Goal: Task Accomplishment & Management: Manage account settings

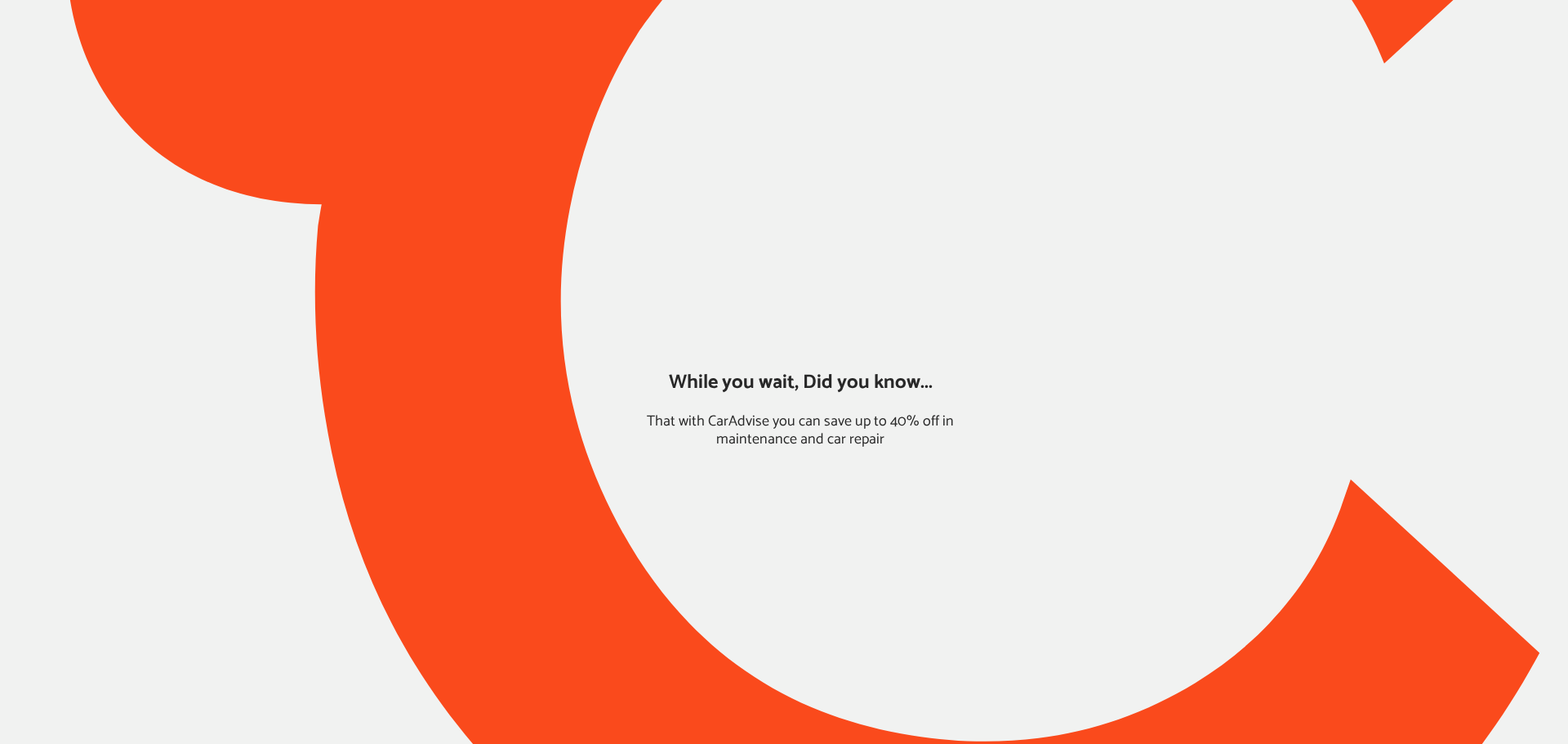
type input "*****"
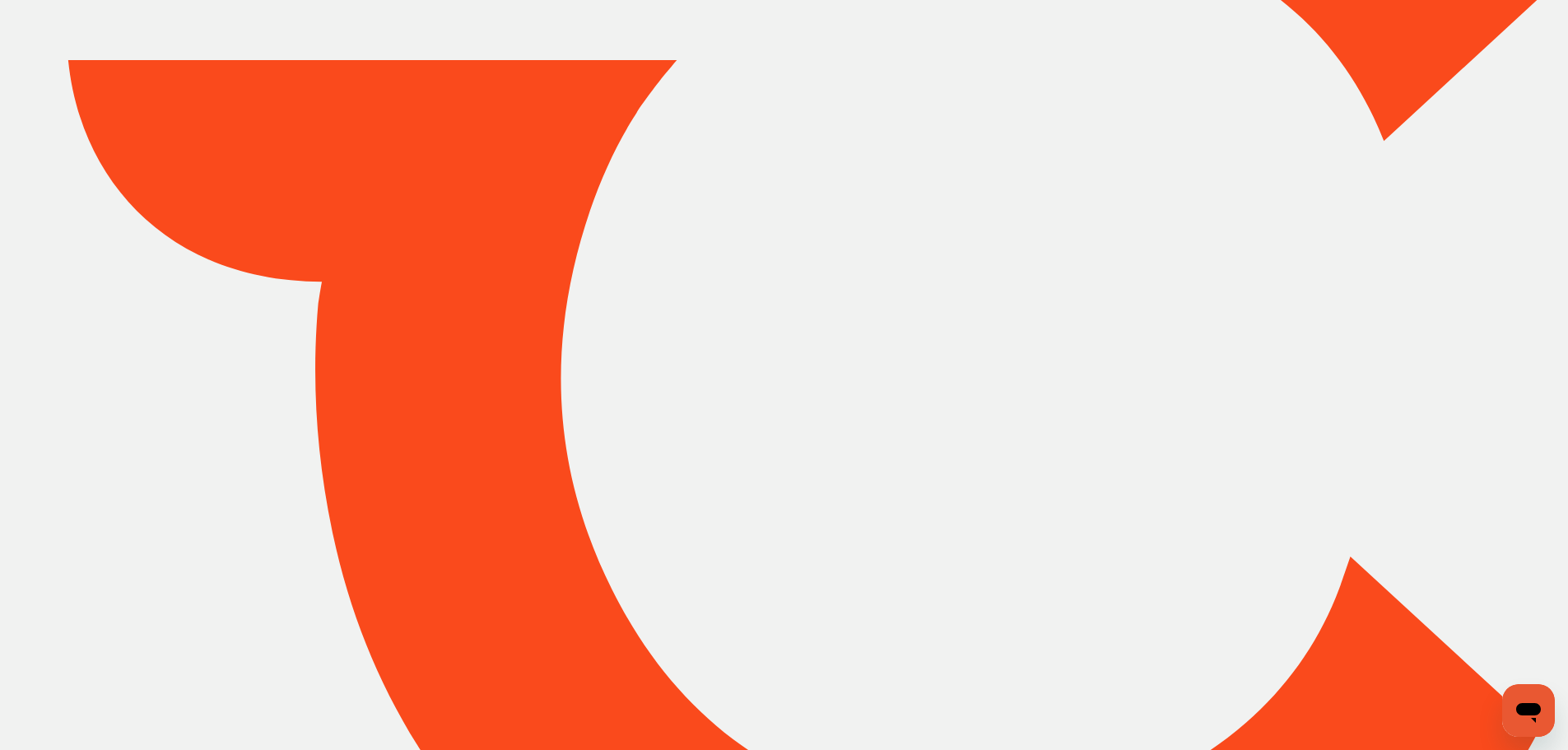
click at [1468, 17] on div at bounding box center [784, 375] width 1568 height 1359
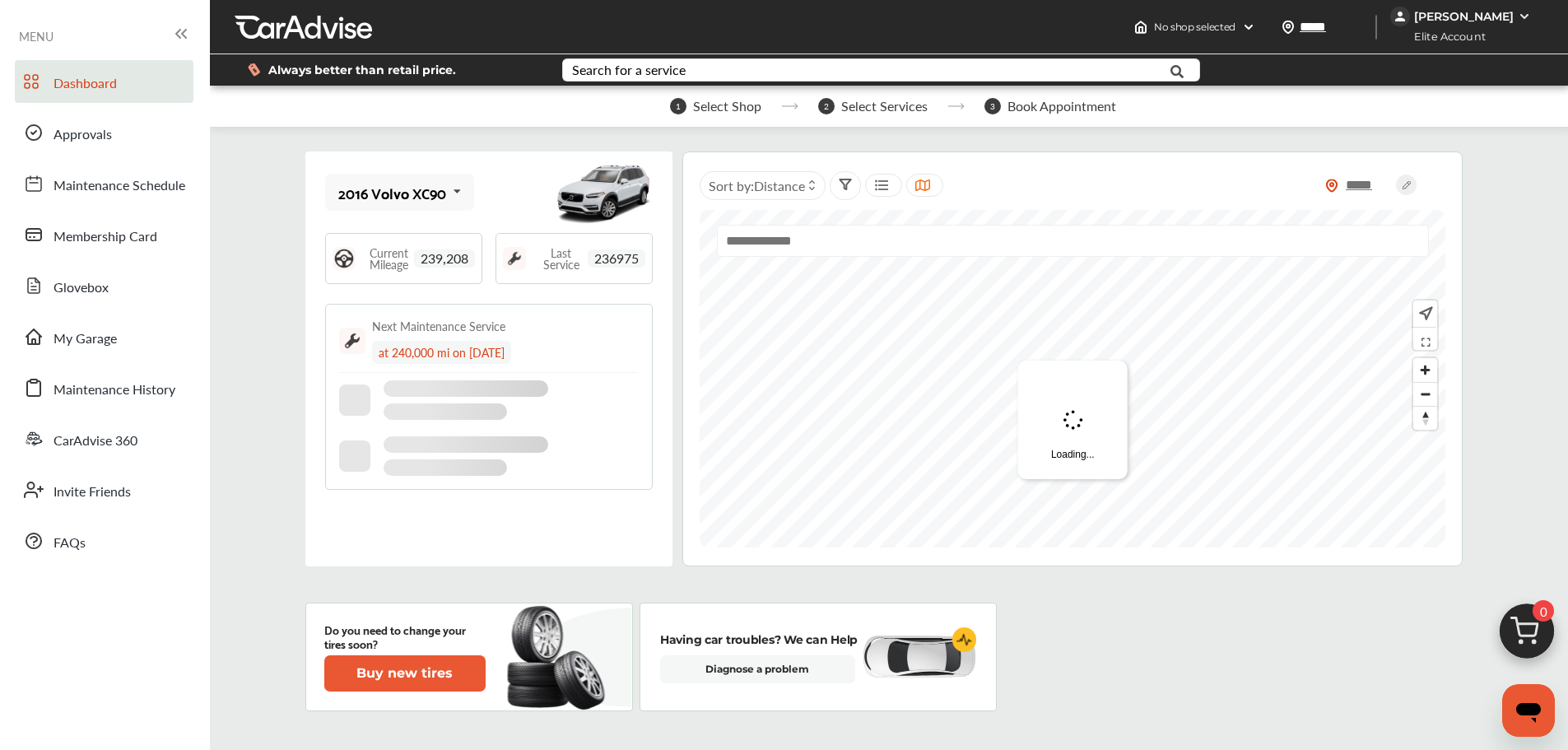
click at [1464, 7] on div "[PERSON_NAME]" at bounding box center [1463, 17] width 145 height 20
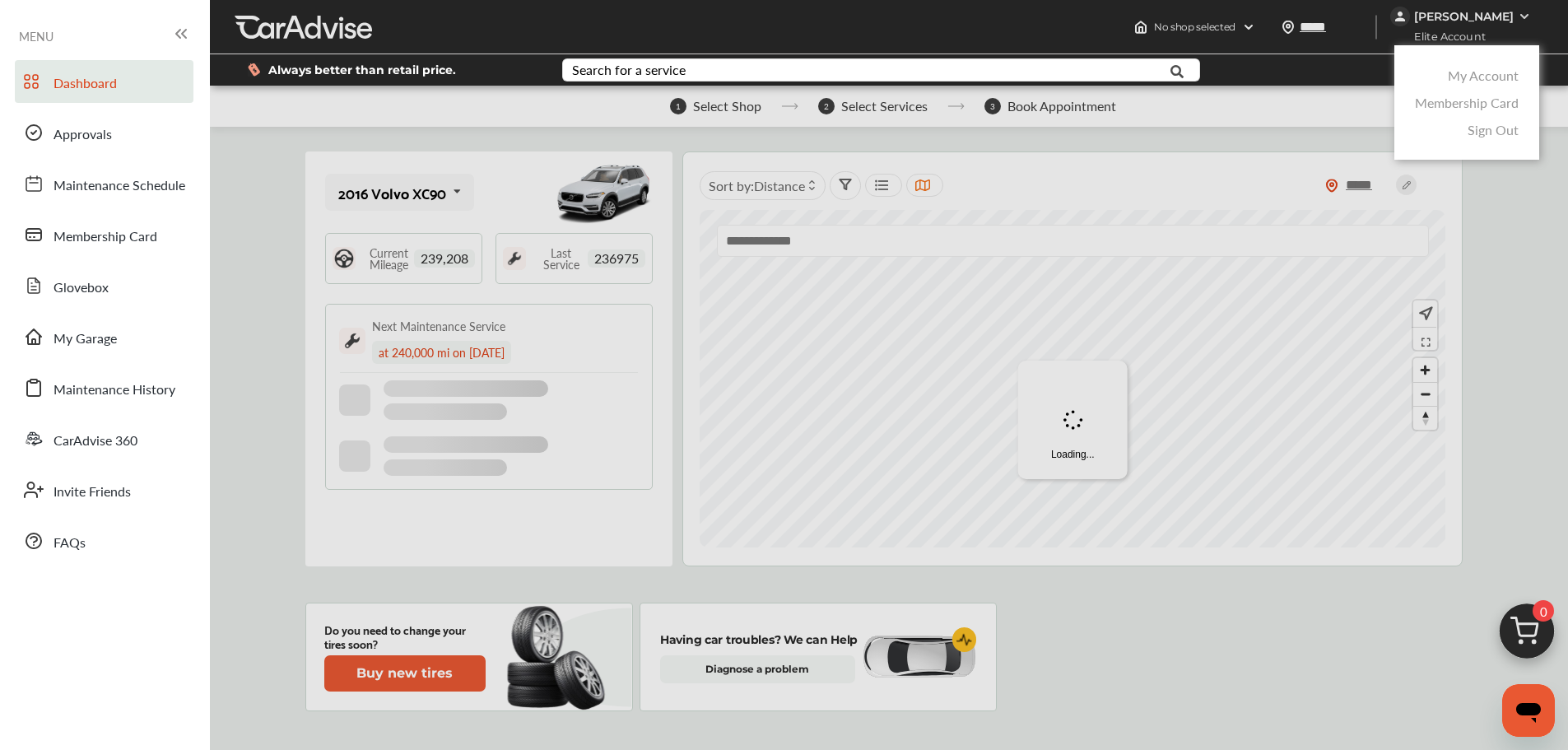
click at [1468, 83] on link "My Account" at bounding box center [1484, 75] width 71 height 19
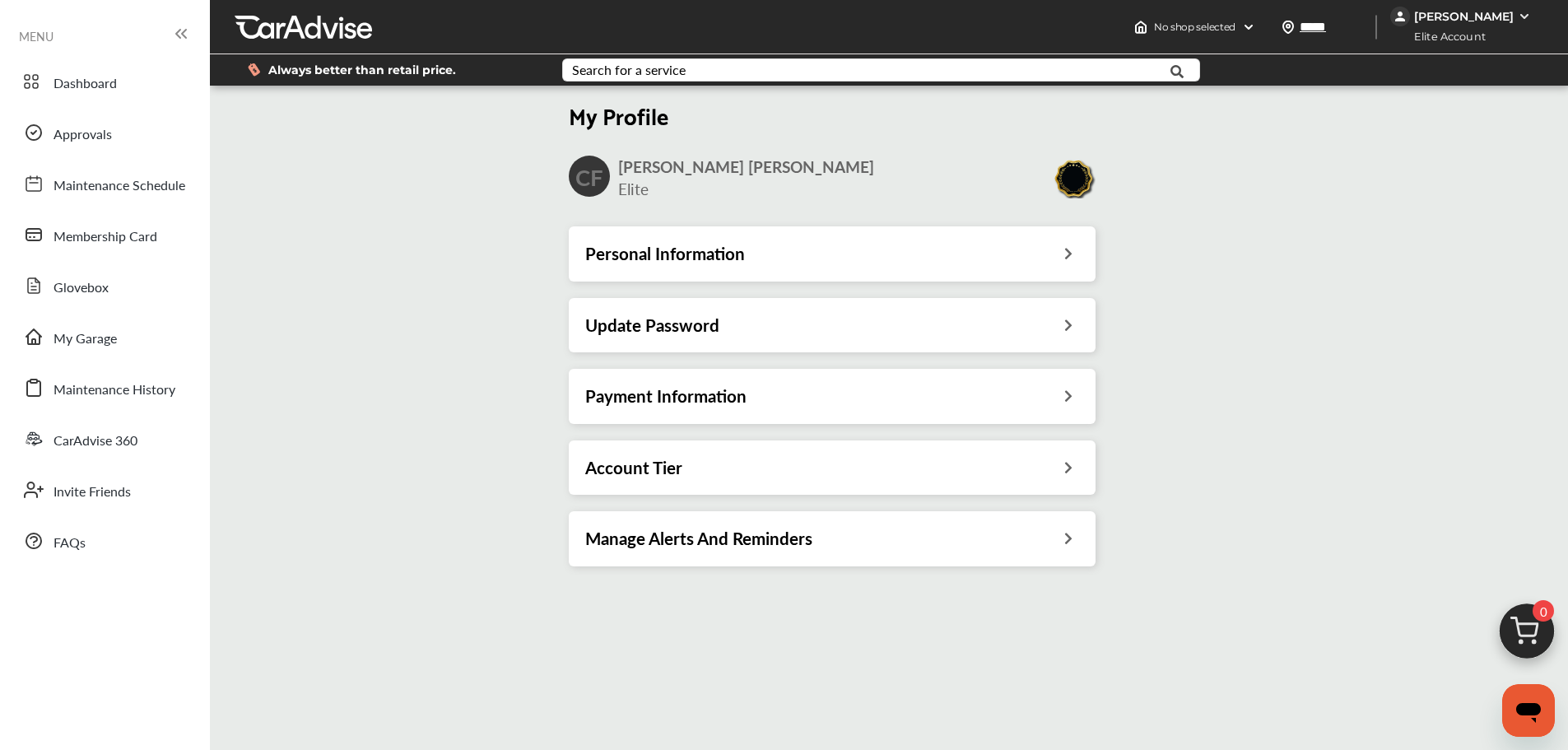
click at [625, 464] on h3 "Account Tier" at bounding box center [634, 467] width 97 height 21
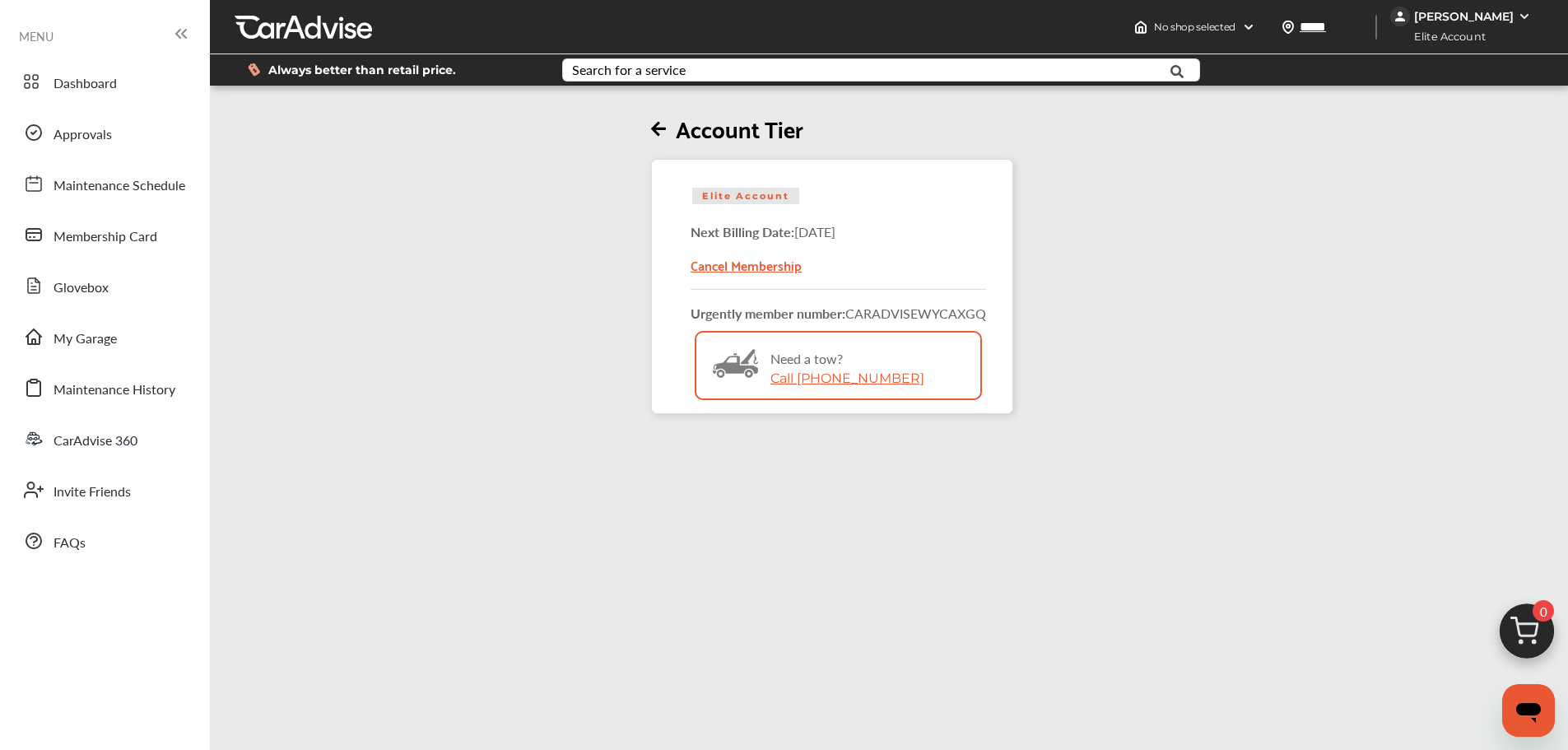
click at [897, 375] on div "Bitmap Created with Sketch. Need a tow? Call [PHONE_NUMBER]" at bounding box center [838, 382] width 284 height 99
copy link "Call [PHONE_NUMBER]"
